Goal: Find contact information: Find contact information

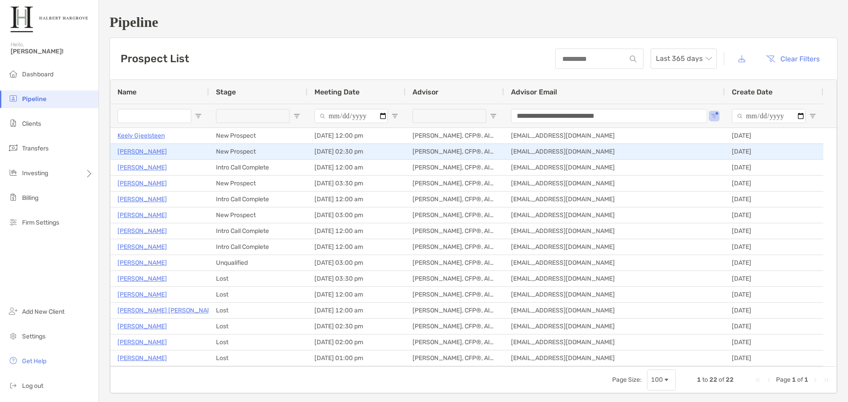
click at [141, 151] on p "[PERSON_NAME]" at bounding box center [141, 151] width 49 height 11
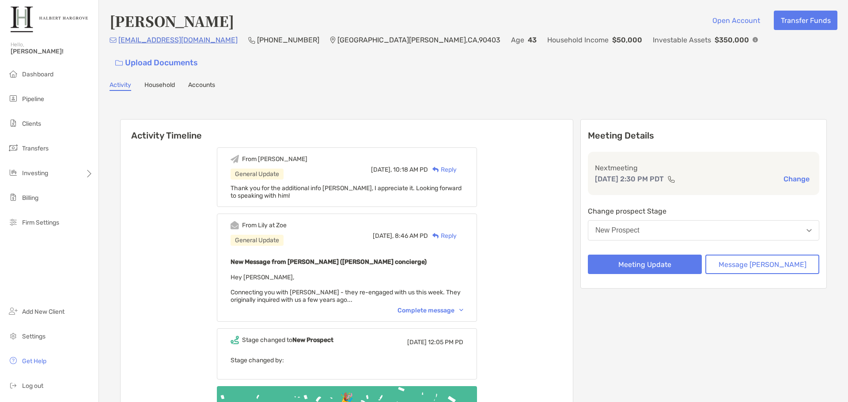
click at [427, 307] on div "Complete message" at bounding box center [430, 311] width 66 height 8
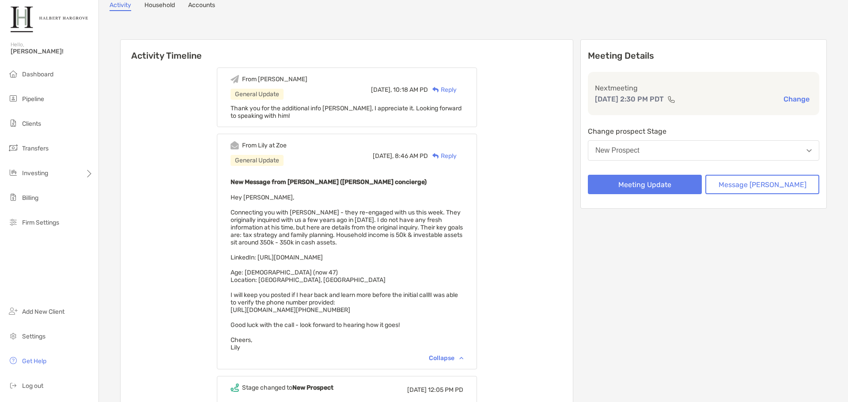
scroll to position [88, 0]
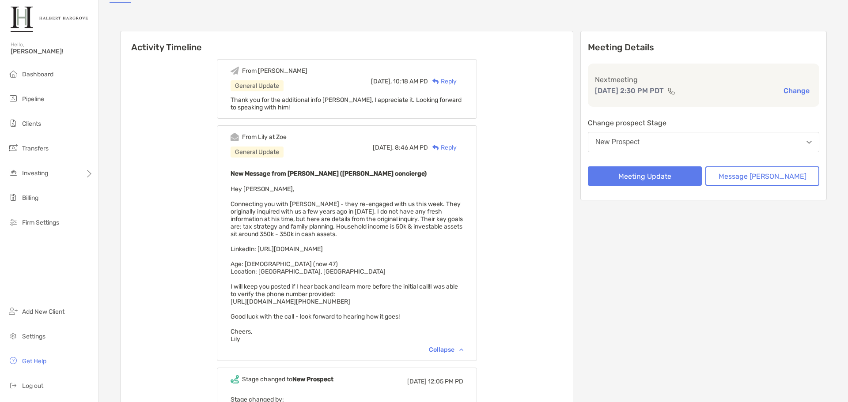
click at [513, 236] on div "From [PERSON_NAME] General Update [DATE], 10:18 AM PD Reply Thank you for the a…" at bounding box center [347, 270] width 452 height 435
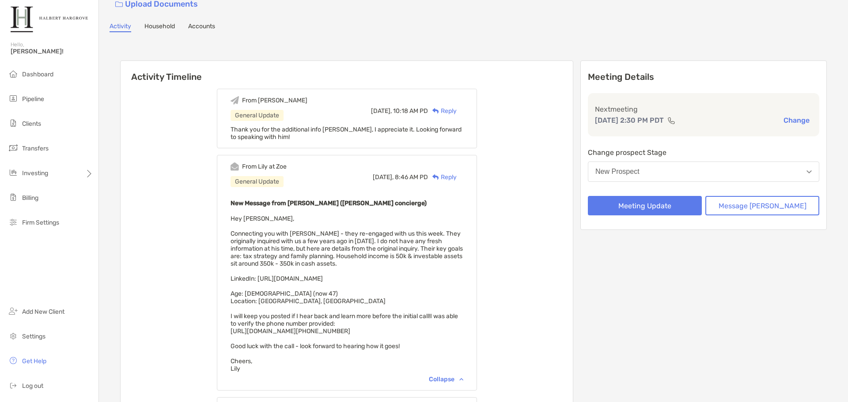
scroll to position [0, 0]
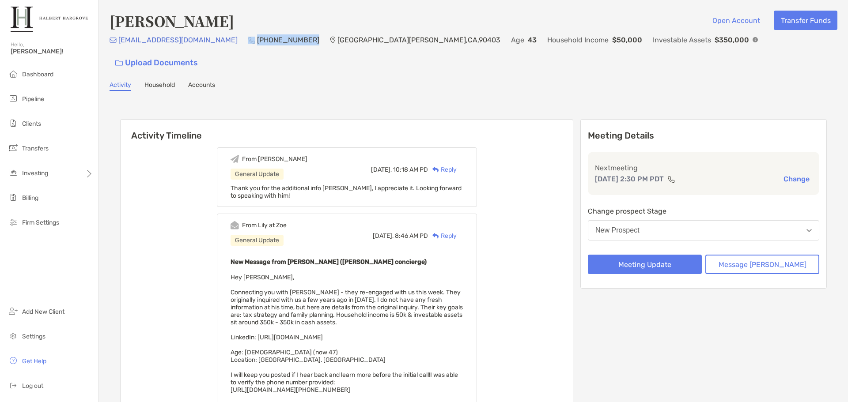
drag, startPoint x: 249, startPoint y: 44, endPoint x: 197, endPoint y: 46, distance: 52.1
click at [197, 46] on div "[EMAIL_ADDRESS][DOMAIN_NAME] (310) 633-[GEOGRAPHIC_DATA] Age [DEMOGRAPHIC_DATA]…" at bounding box center [472, 53] width 727 height 38
copy div "[PHONE_NUMBER]"
